Goal: Browse casually: Explore the website without a specific task or goal

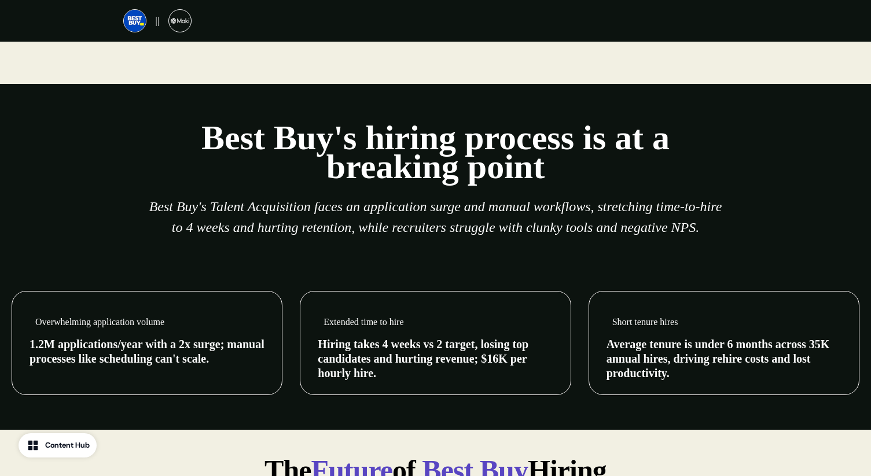
scroll to position [427, 0]
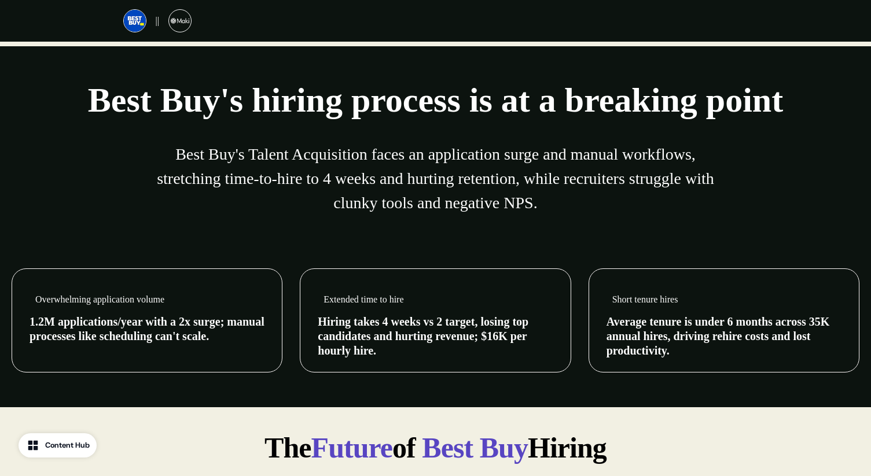
scroll to position [462, 0]
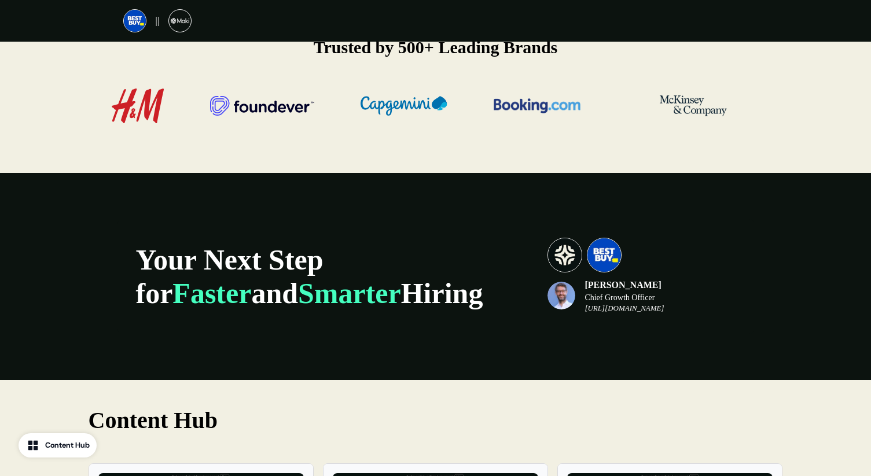
scroll to position [2059, 0]
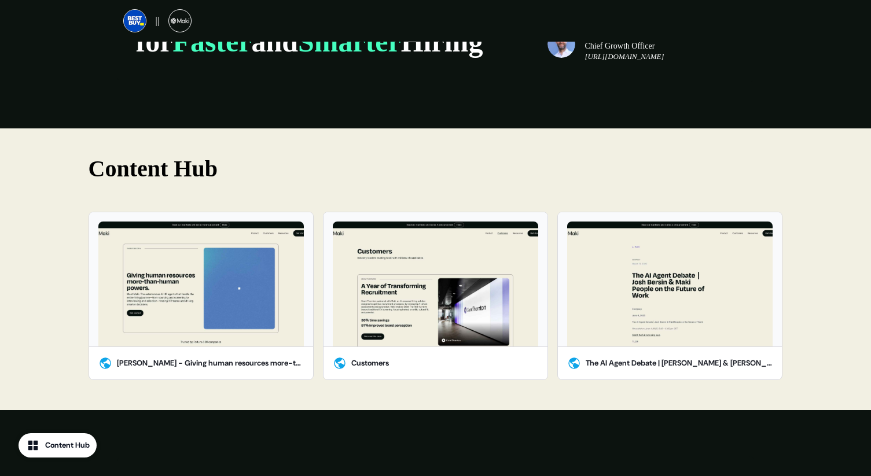
scroll to position [2475, 0]
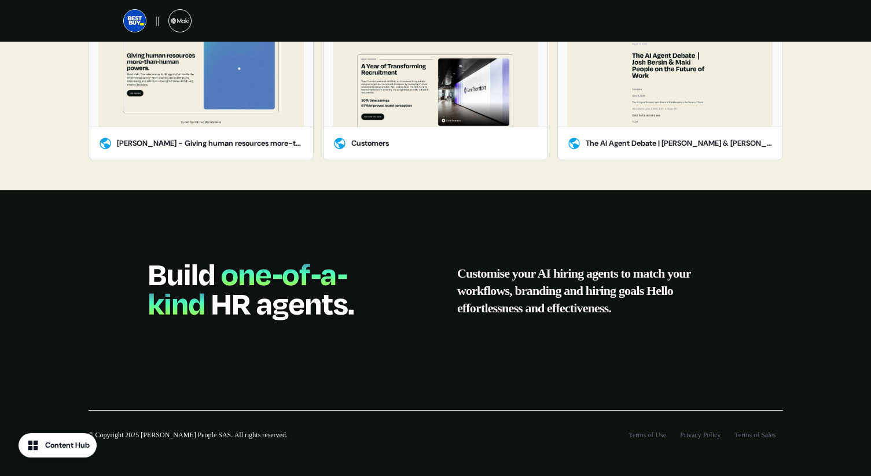
click at [252, 257] on img at bounding box center [251, 291] width 231 height 72
drag, startPoint x: 295, startPoint y: 266, endPoint x: 399, endPoint y: 274, distance: 104.4
click at [297, 266] on img at bounding box center [251, 291] width 231 height 72
click at [399, 274] on div at bounding box center [287, 291] width 303 height 72
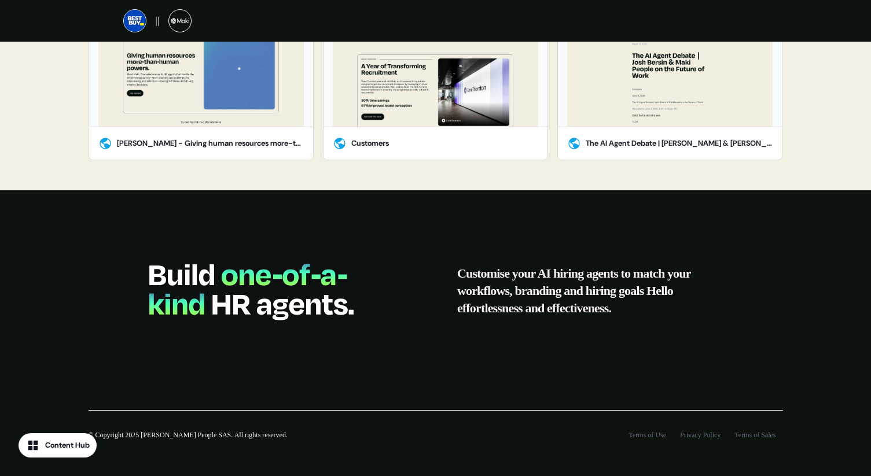
click at [600, 276] on p "Customise your AI hiring agents to match your workflows, branding and hiring go…" at bounding box center [596, 291] width 278 height 52
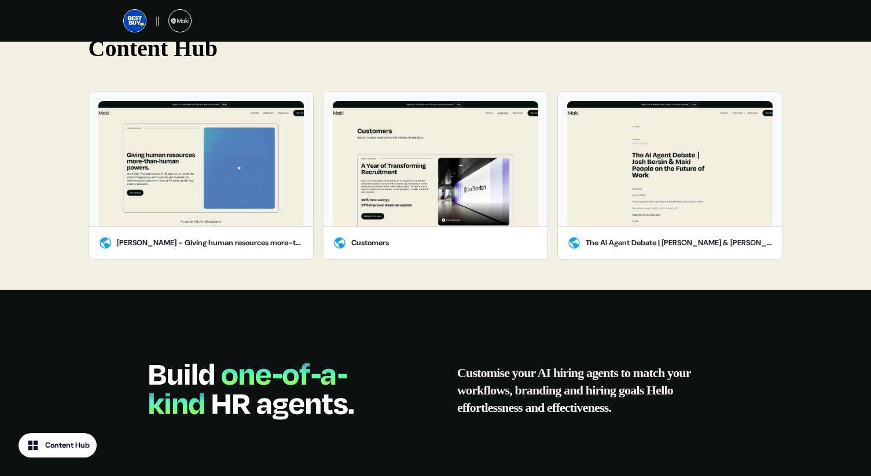
scroll to position [2370, 0]
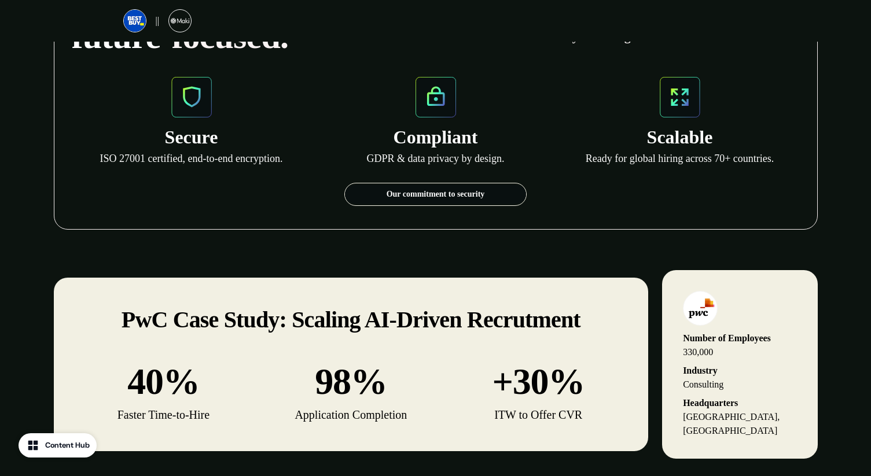
scroll to position [1515, 0]
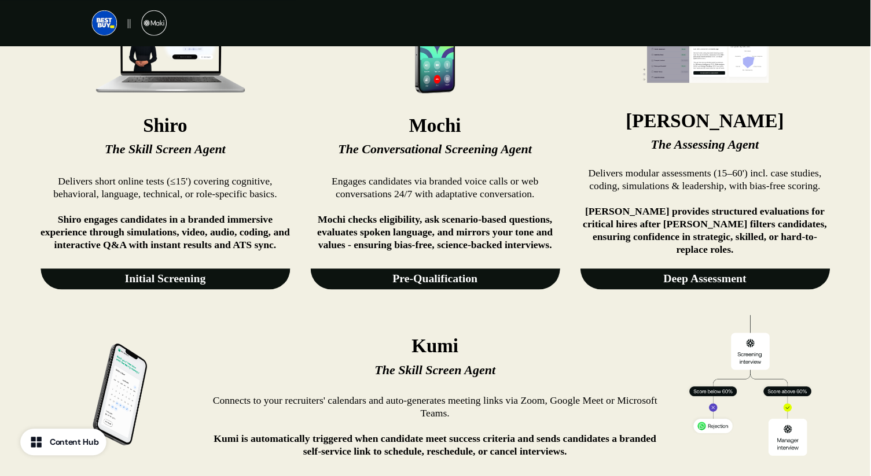
scroll to position [959, 0]
